Goal: Check status: Check status

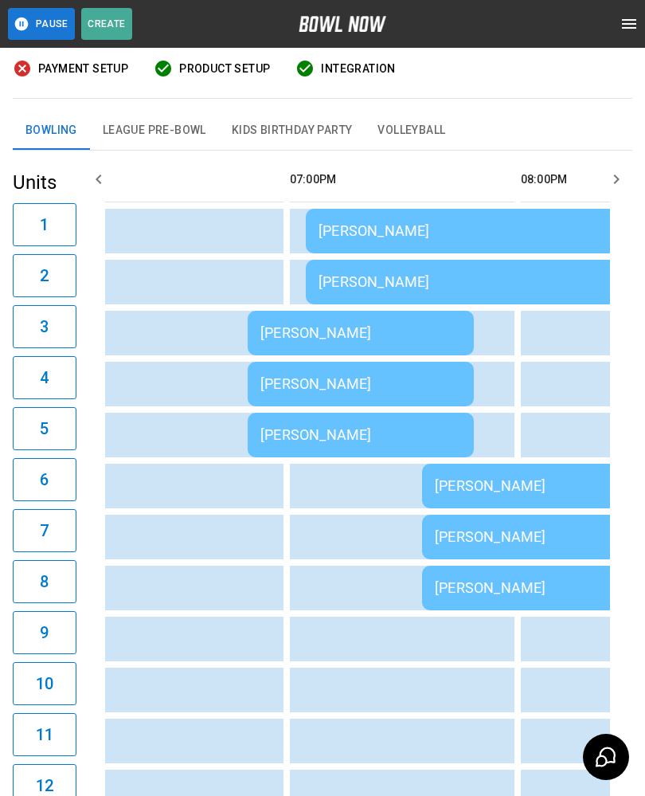
scroll to position [0, 2080]
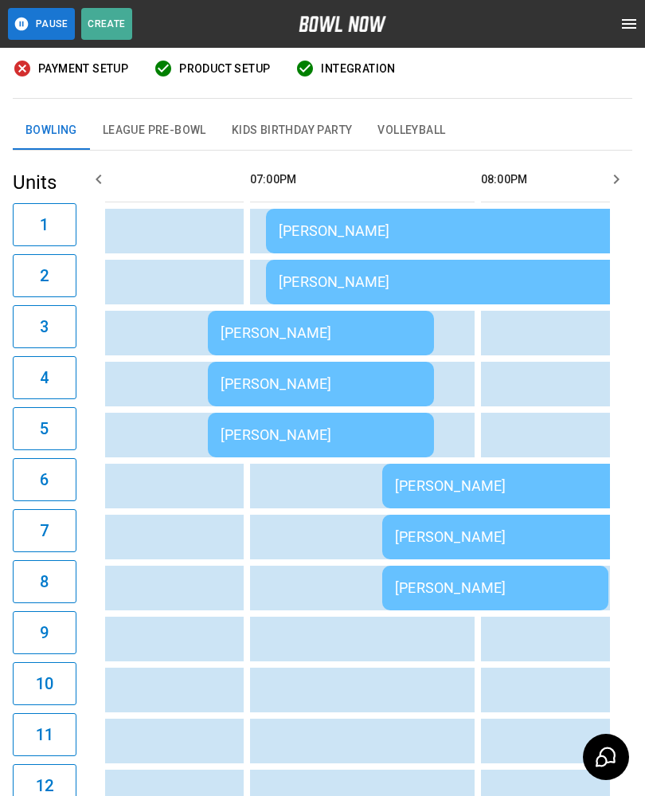
click at [394, 216] on td "[PERSON_NAME]" at bounding box center [495, 231] width 459 height 45
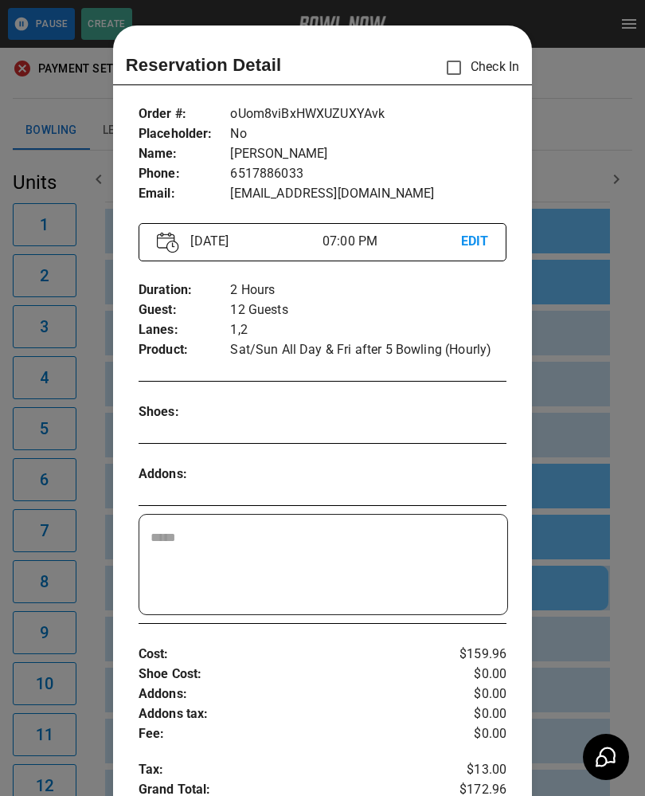
click at [593, 141] on div at bounding box center [322, 398] width 645 height 796
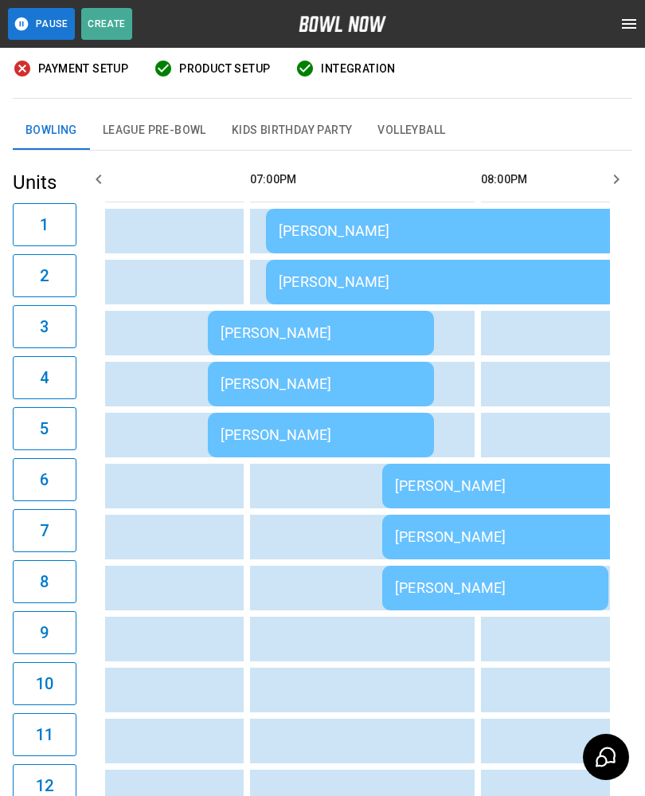
click at [260, 342] on td "[PERSON_NAME]" at bounding box center [321, 333] width 226 height 45
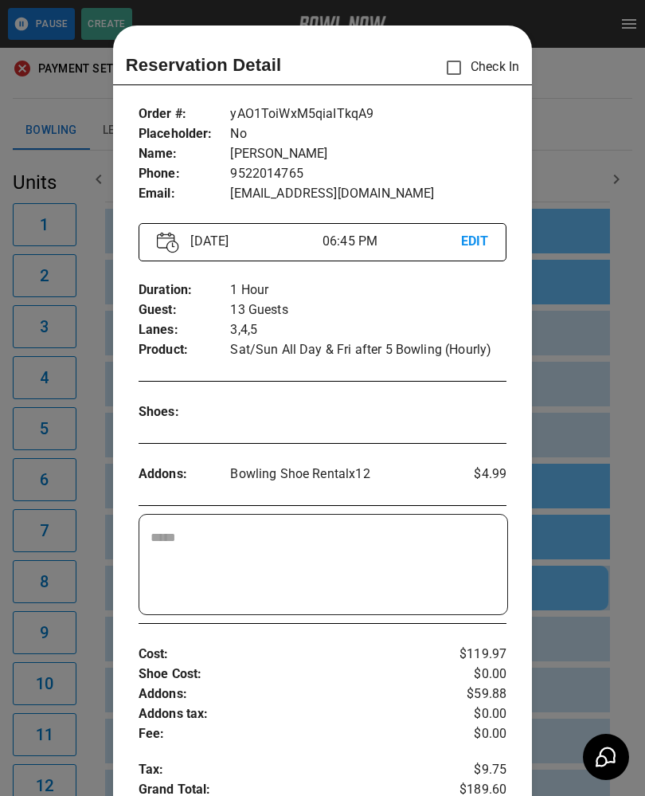
click at [573, 131] on div at bounding box center [322, 398] width 645 height 796
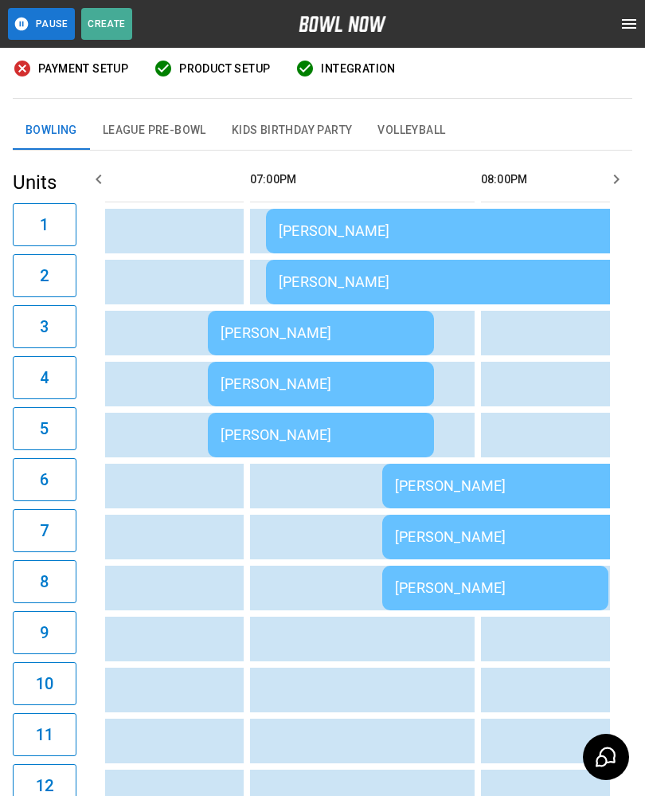
click at [586, 149] on div "Bowling League Pre-Bowl Kids Birthday Party Volleyball" at bounding box center [323, 131] width 620 height 39
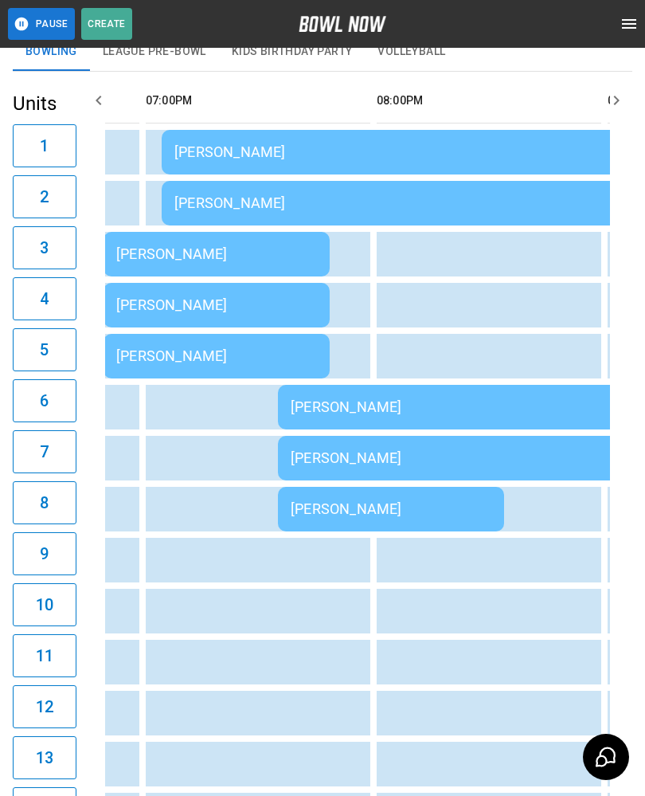
scroll to position [0, 2283]
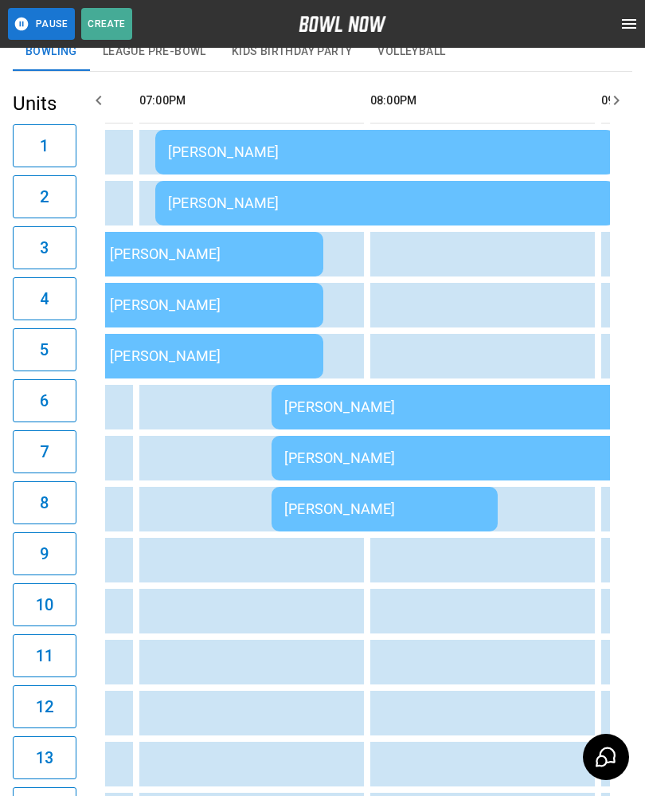
click at [338, 412] on div "[PERSON_NAME]" at bounding box center [500, 406] width 433 height 17
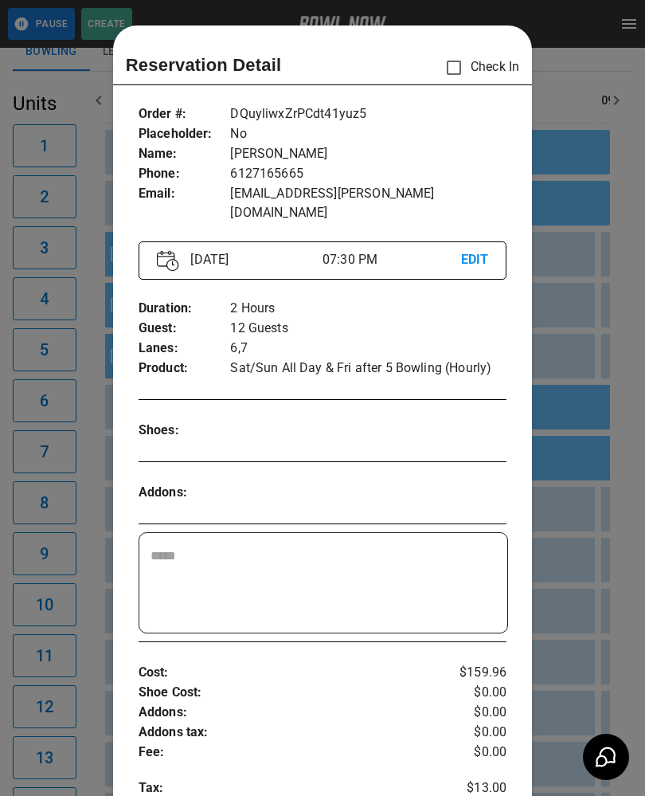
scroll to position [0, 0]
click at [562, 324] on div at bounding box center [322, 398] width 645 height 796
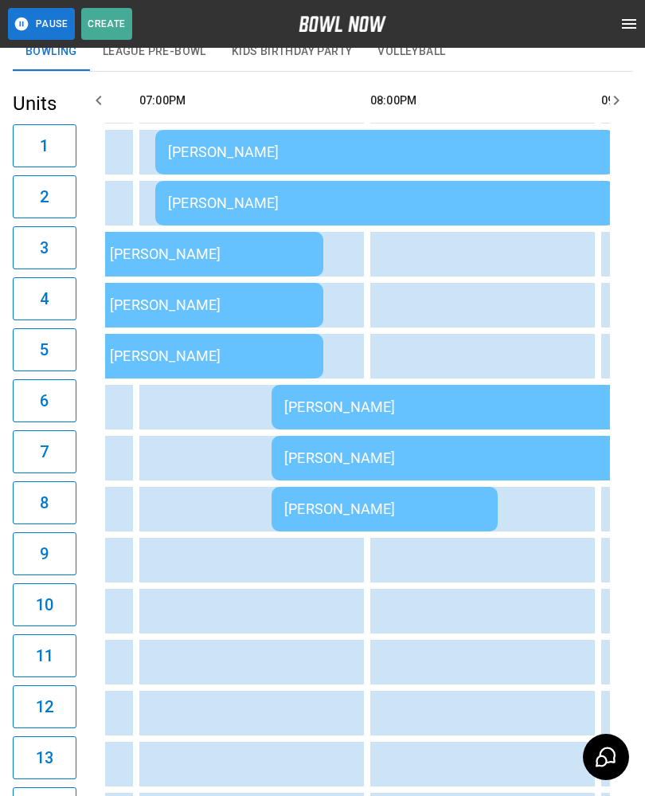
click at [331, 500] on div "[PERSON_NAME]" at bounding box center [384, 508] width 201 height 17
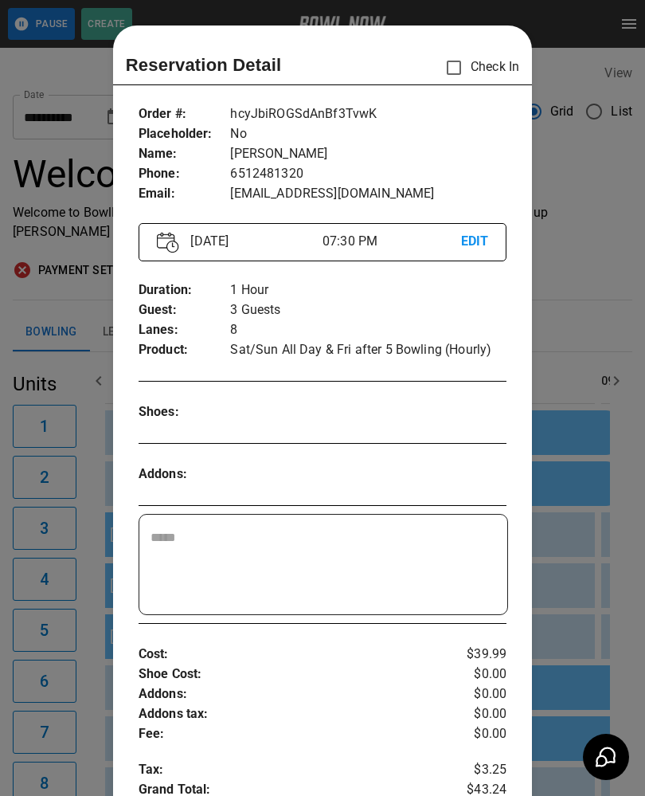
click at [566, 310] on div at bounding box center [322, 398] width 645 height 796
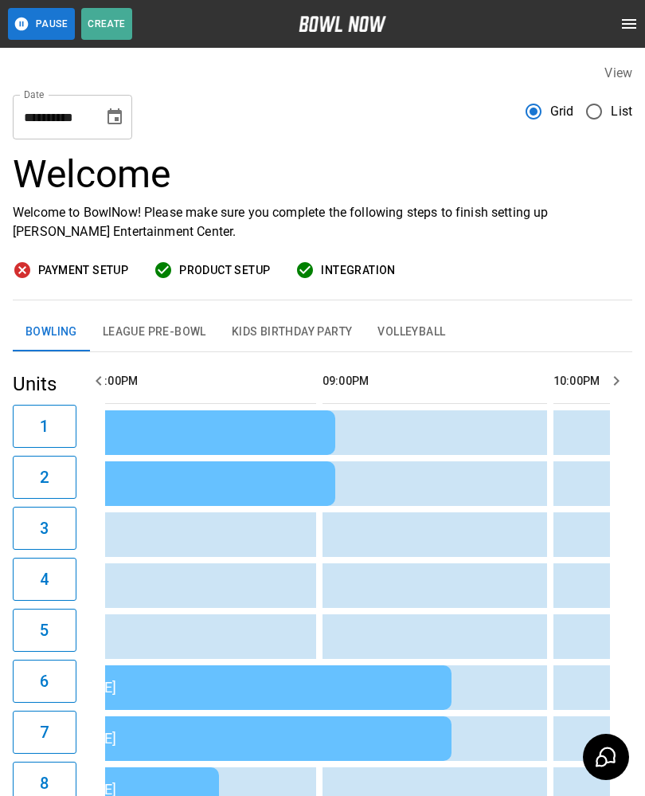
scroll to position [0, 2589]
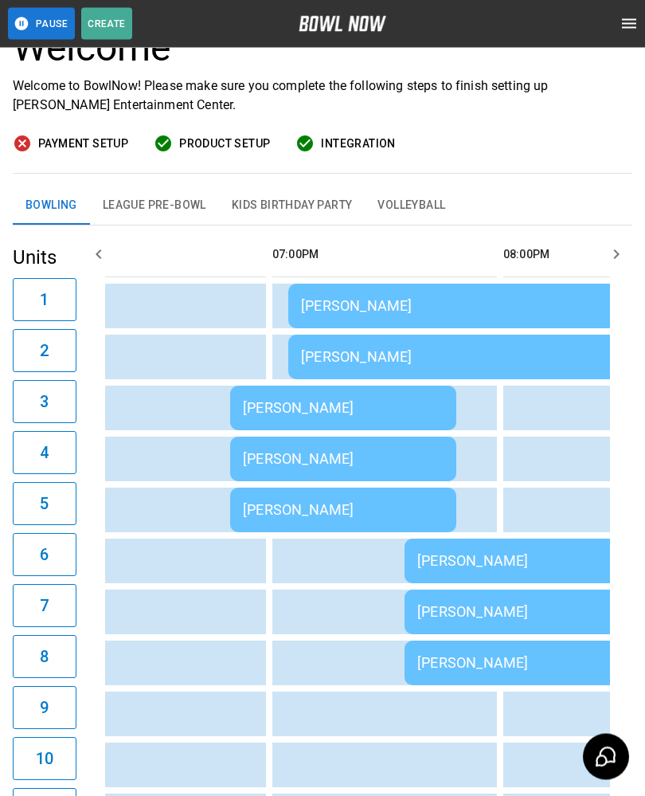
click at [143, 664] on td "sticky table" at bounding box center [140, 663] width 52 height 45
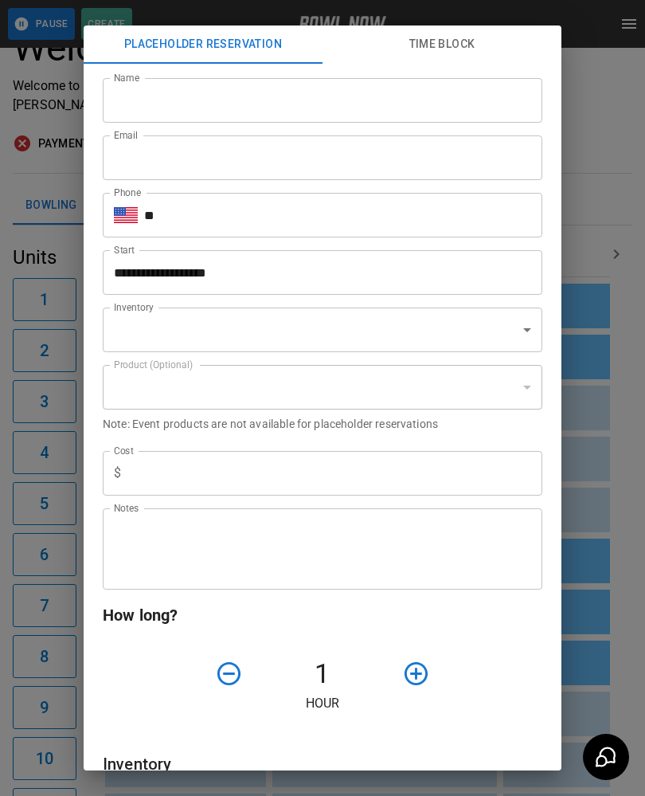
type input "**********"
click at [590, 496] on div "**********" at bounding box center [322, 398] width 645 height 796
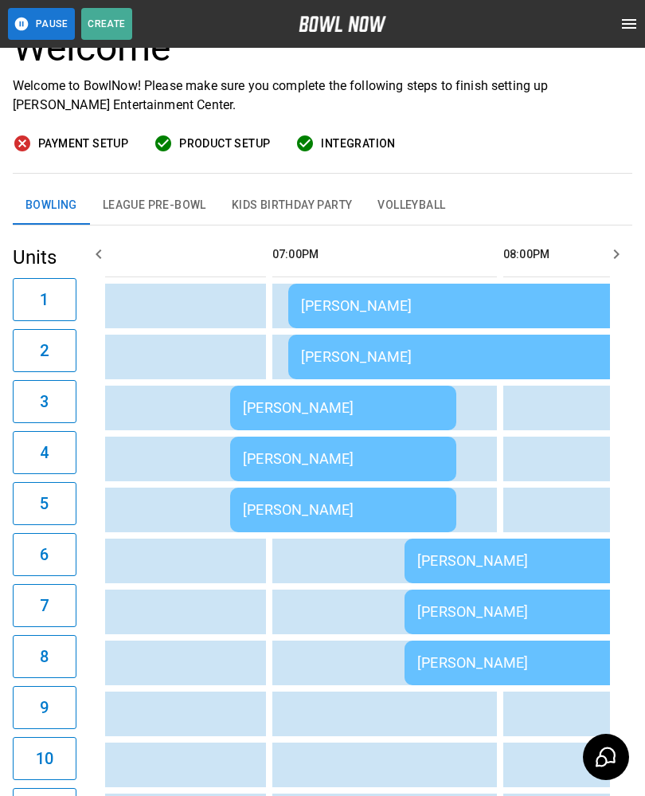
click at [324, 411] on div "[PERSON_NAME]" at bounding box center [343, 407] width 201 height 17
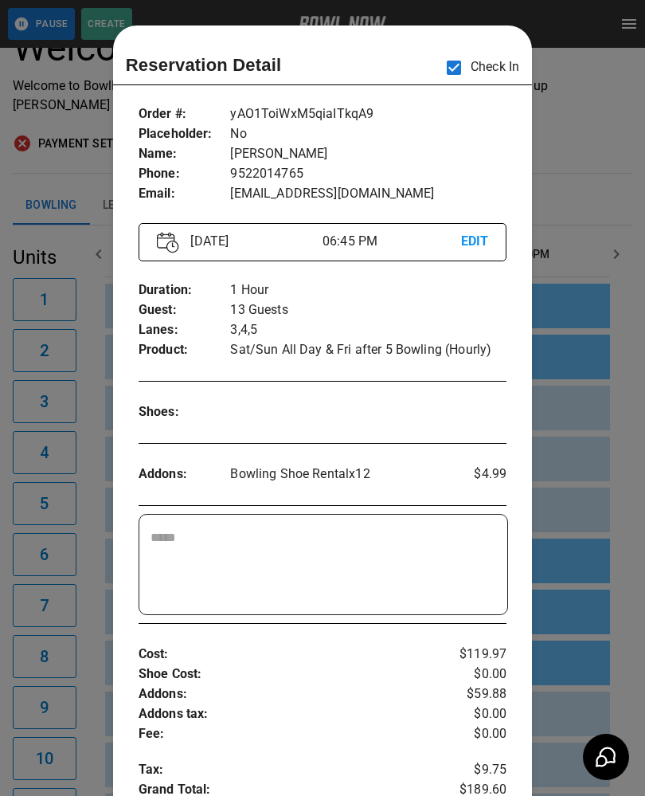
scroll to position [0, 2079]
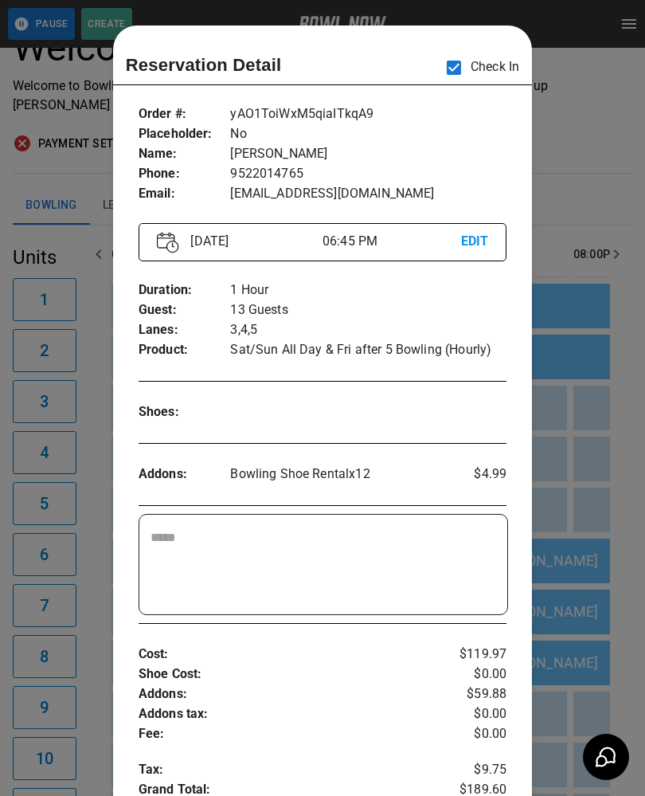
click at [601, 575] on div at bounding box center [322, 398] width 645 height 796
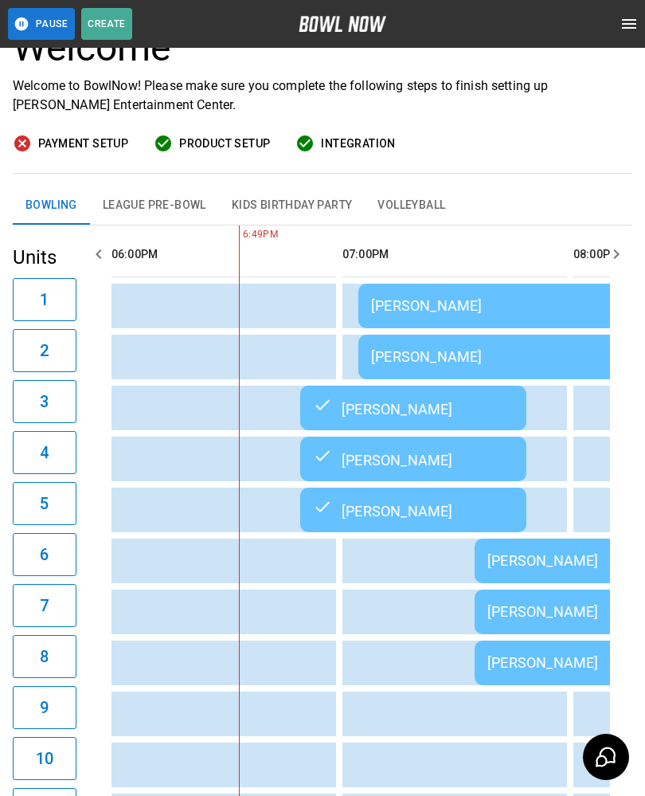
click at [433, 359] on div "[PERSON_NAME]" at bounding box center [587, 356] width 433 height 17
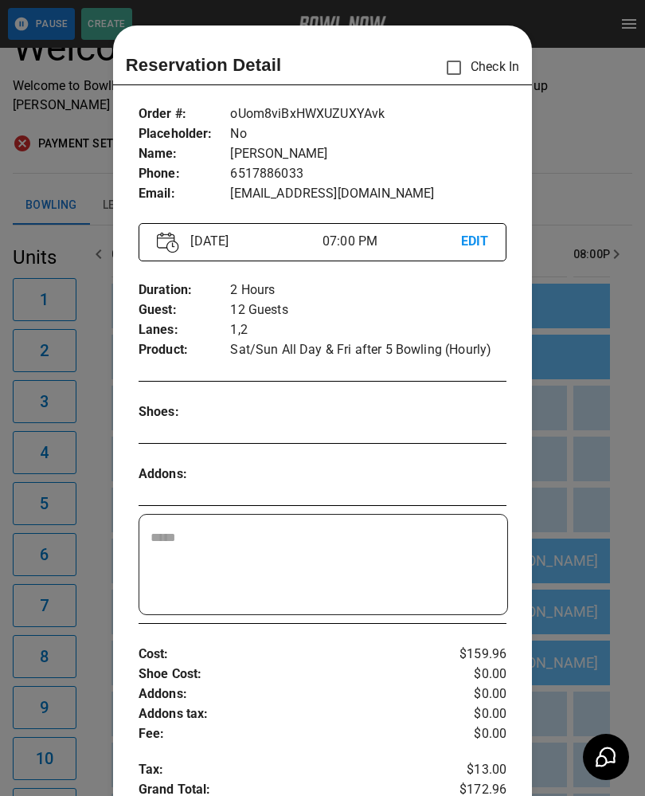
scroll to position [25, 0]
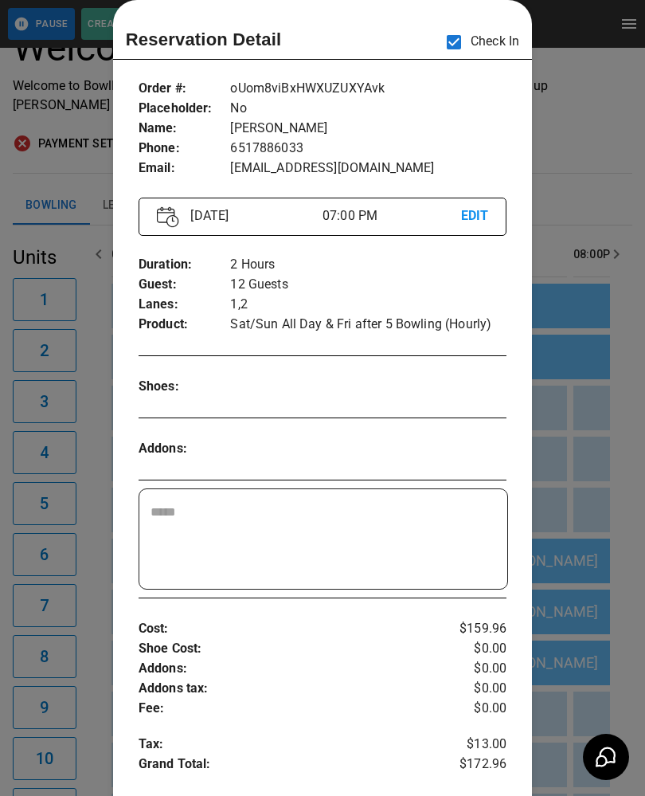
click at [617, 441] on div at bounding box center [322, 398] width 645 height 796
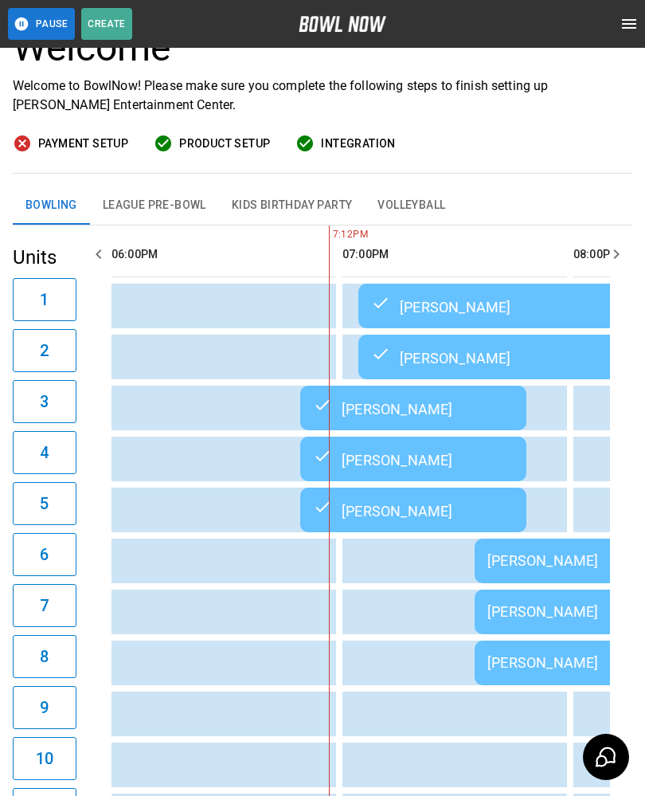
click at [554, 659] on div "[PERSON_NAME]" at bounding box center [588, 662] width 201 height 17
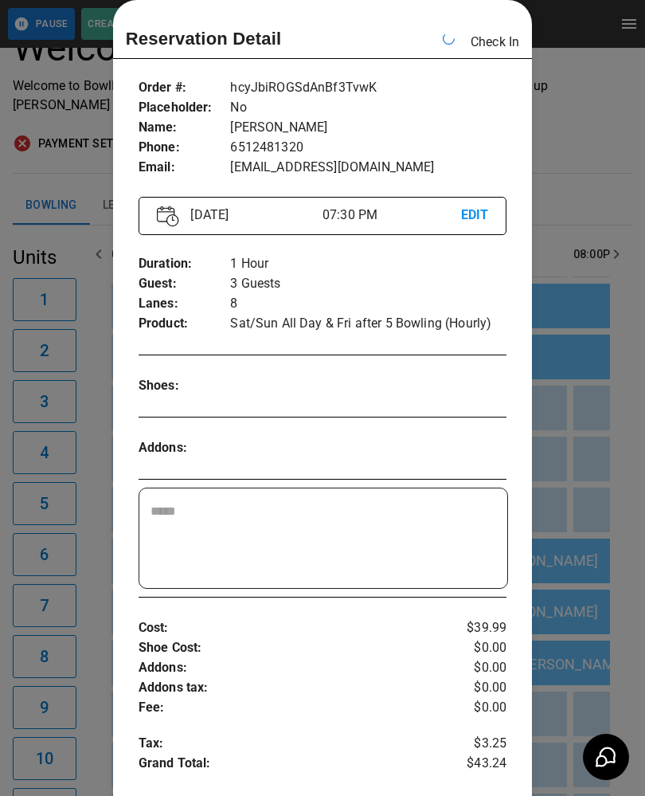
scroll to position [0, 2310]
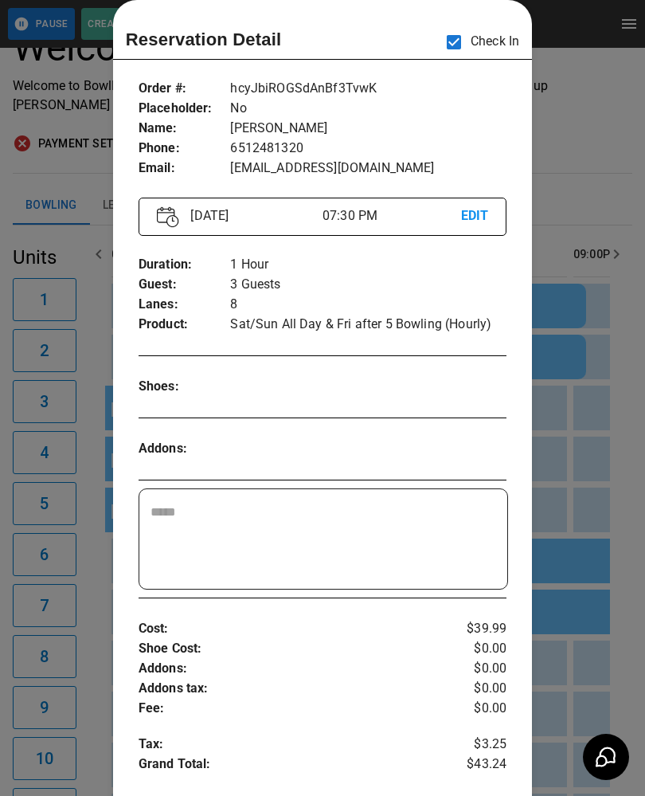
click at [623, 248] on div at bounding box center [322, 398] width 645 height 796
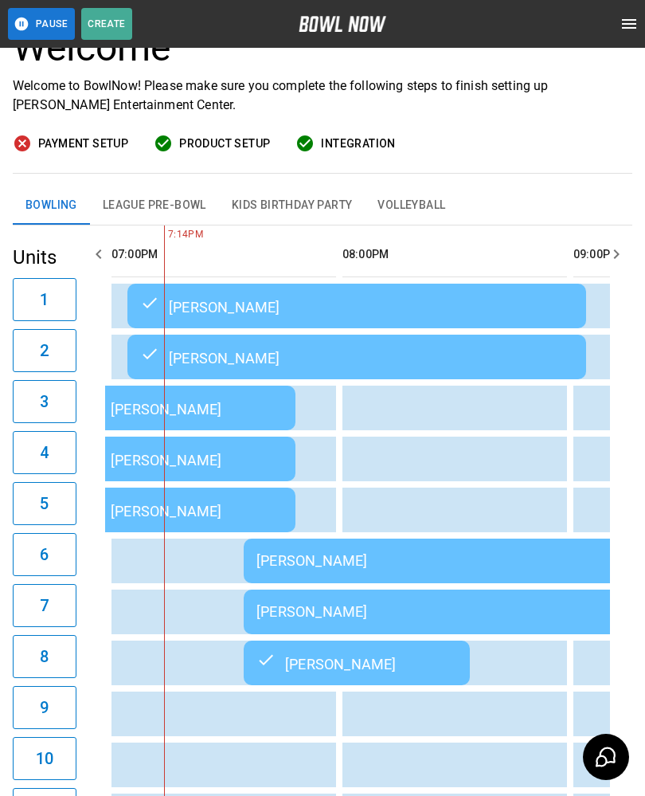
click at [417, 553] on td "[PERSON_NAME]" at bounding box center [473, 561] width 459 height 45
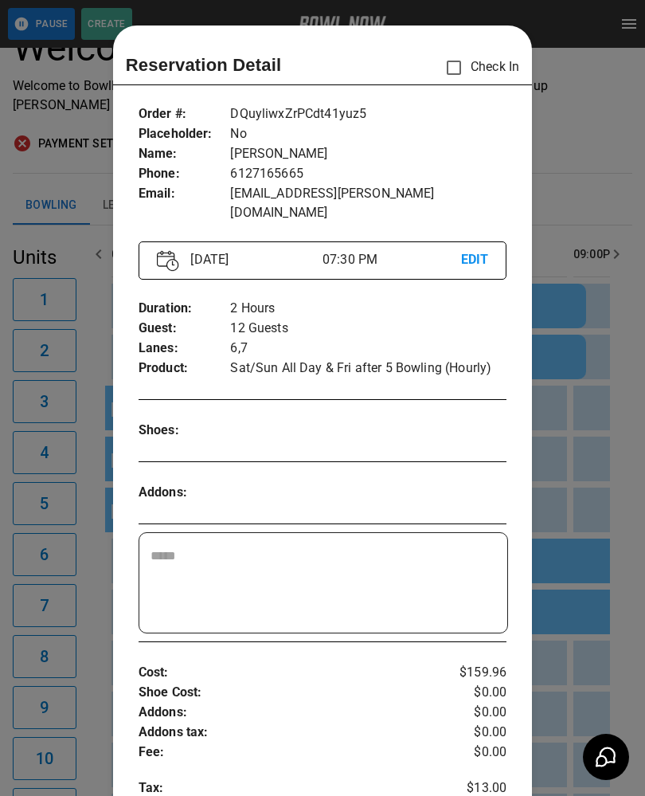
scroll to position [25, 0]
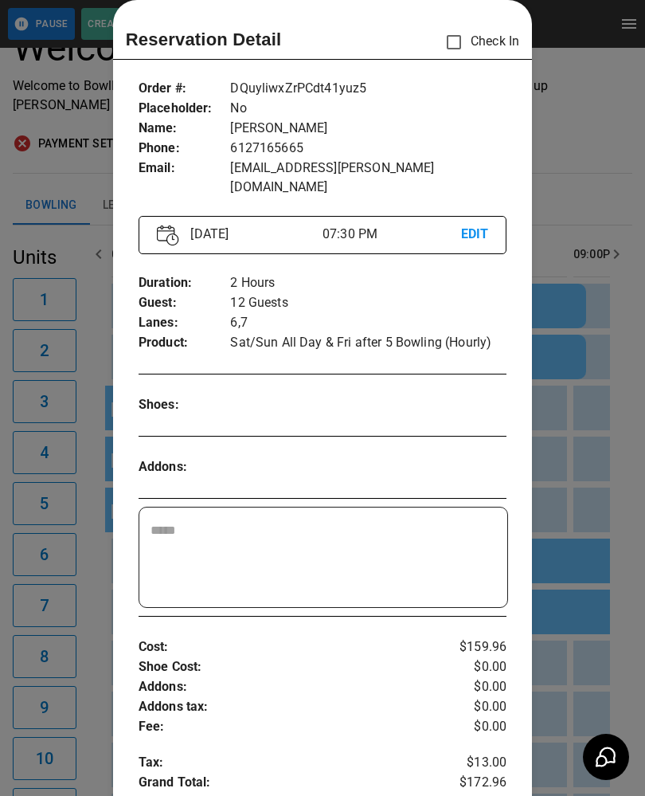
click at [600, 212] on div at bounding box center [322, 398] width 645 height 796
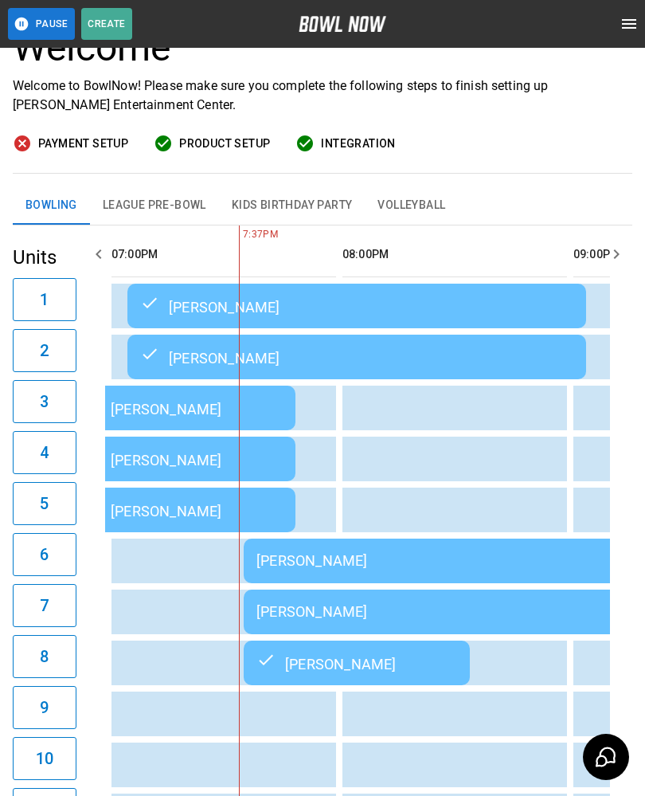
click at [575, 205] on div "Bowling League Pre-Bowl Kids Birthday Party Volleyball" at bounding box center [323, 205] width 620 height 38
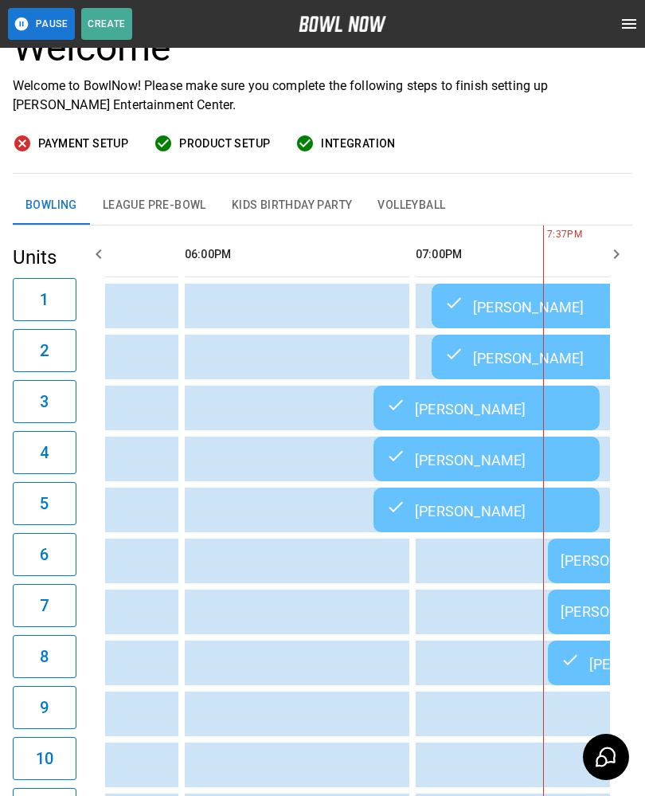
scroll to position [0, 1944]
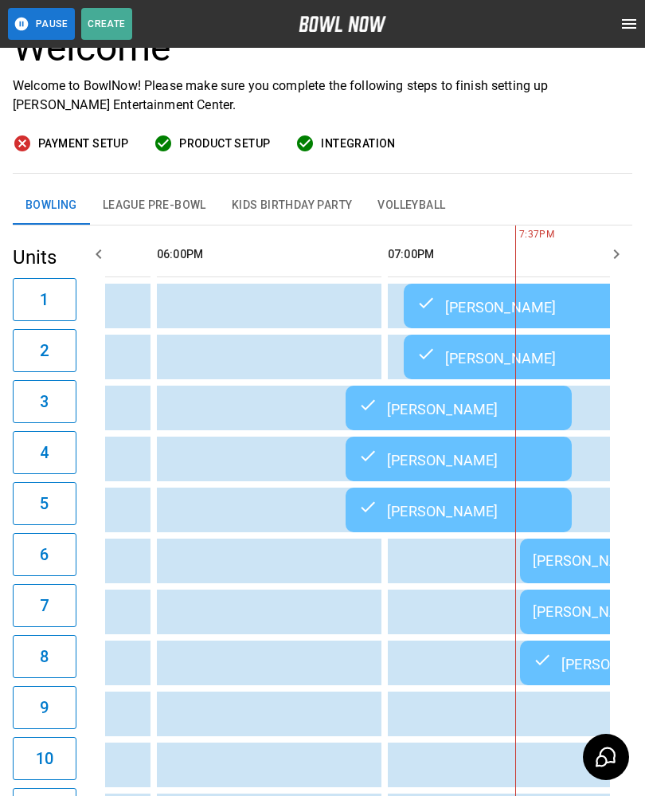
click at [394, 398] on td "[PERSON_NAME]" at bounding box center [459, 408] width 226 height 45
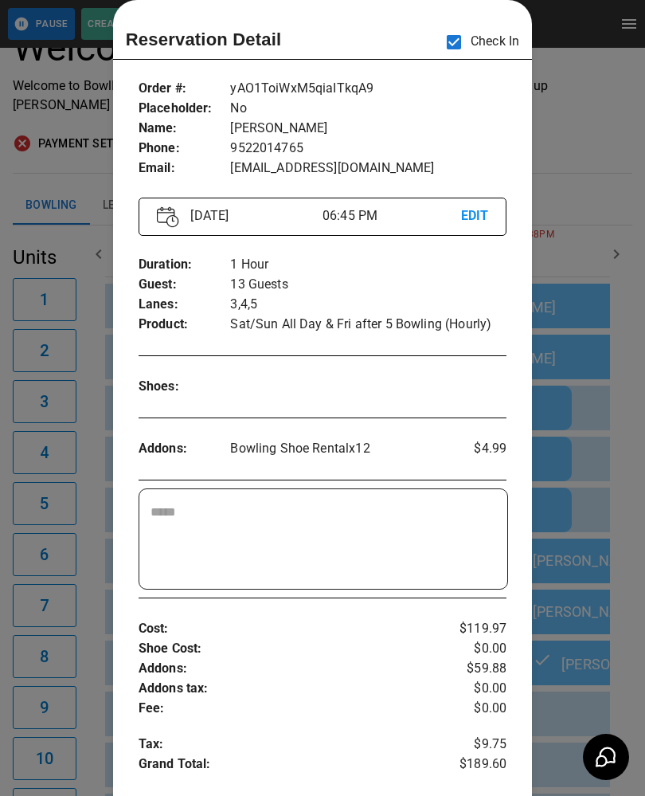
click at [562, 368] on div at bounding box center [322, 398] width 645 height 796
